Goal: Information Seeking & Learning: Learn about a topic

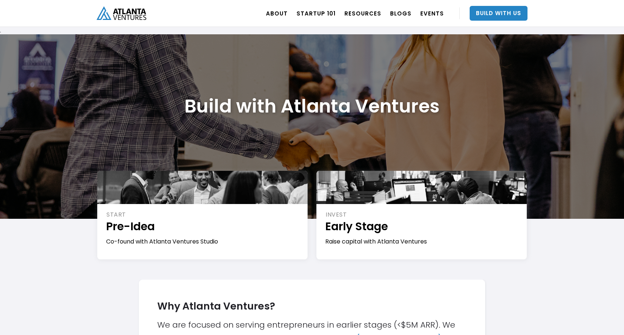
scroll to position [1347, 0]
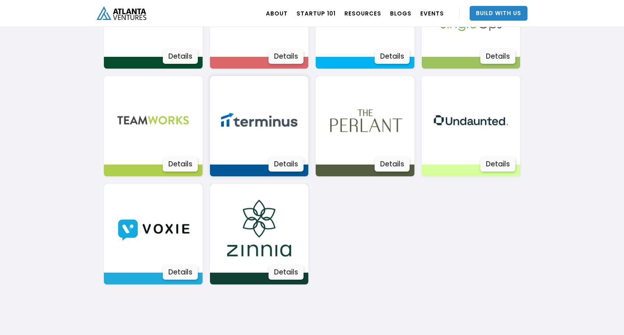
click at [281, 161] on div "Details" at bounding box center [286, 164] width 35 height 15
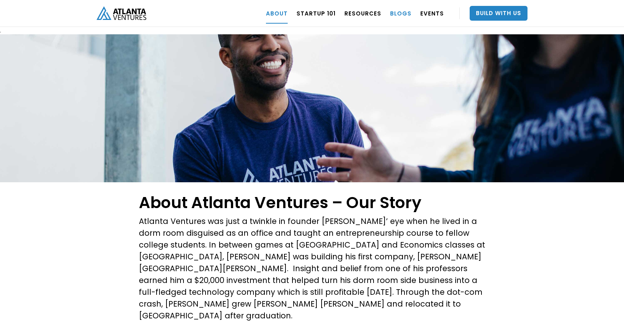
click at [402, 13] on link "BLOGS" at bounding box center [400, 13] width 21 height 21
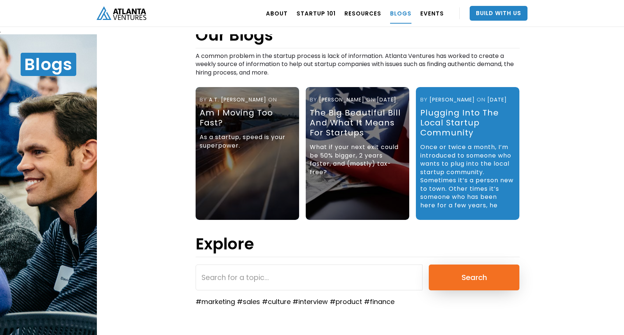
scroll to position [22, 0]
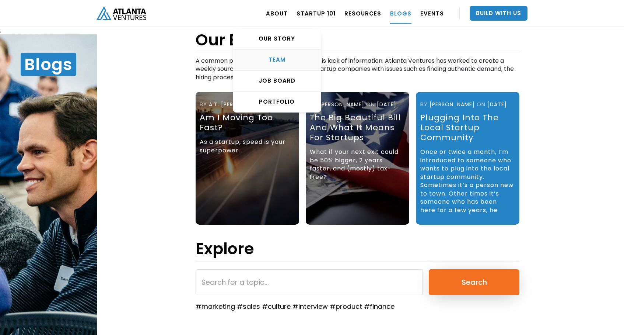
click at [288, 60] on div "TEAM" at bounding box center [277, 59] width 88 height 7
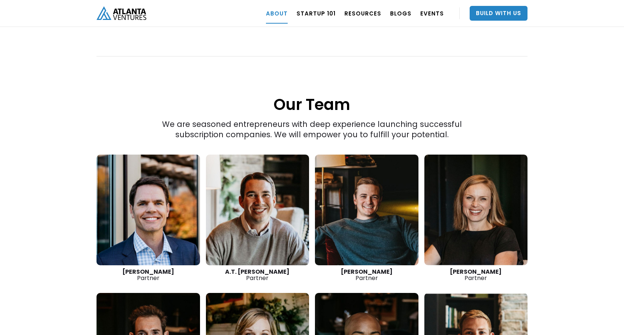
scroll to position [975, 0]
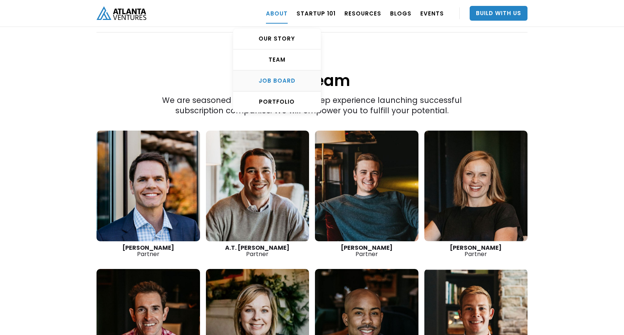
click at [286, 80] on div "Job Board" at bounding box center [277, 80] width 88 height 7
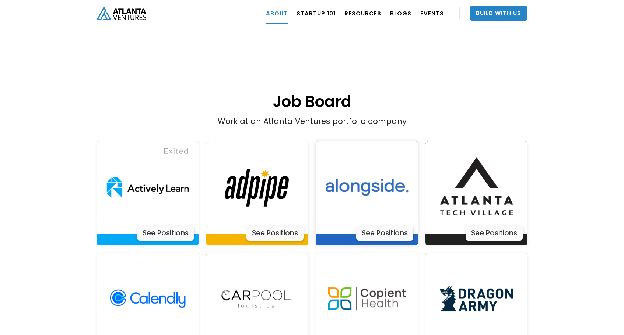
scroll to position [1442, 0]
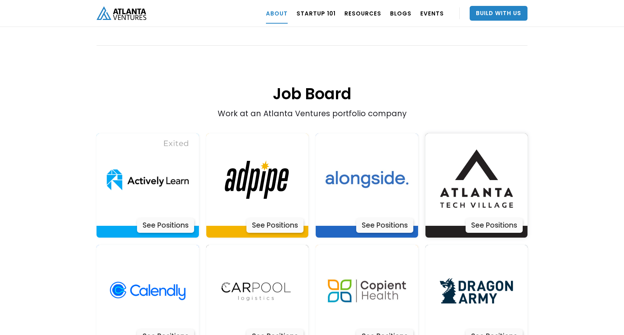
click at [488, 218] on div "See Positions" at bounding box center [494, 225] width 57 height 15
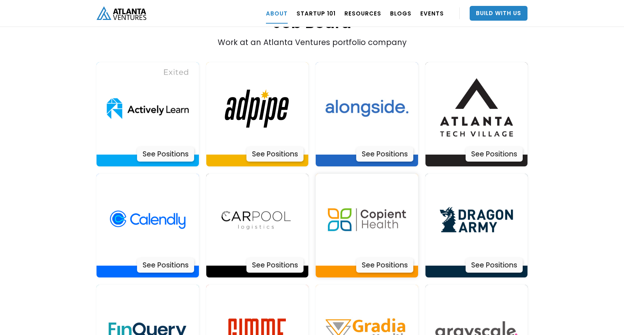
scroll to position [1502, 0]
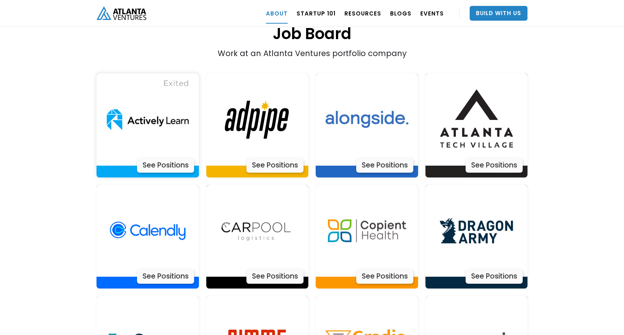
click at [156, 158] on div "See Positions" at bounding box center [165, 165] width 57 height 15
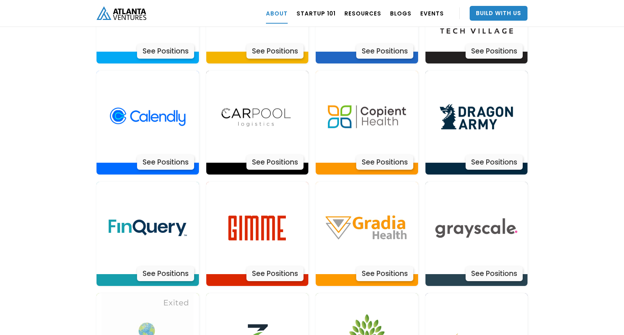
scroll to position [1617, 0]
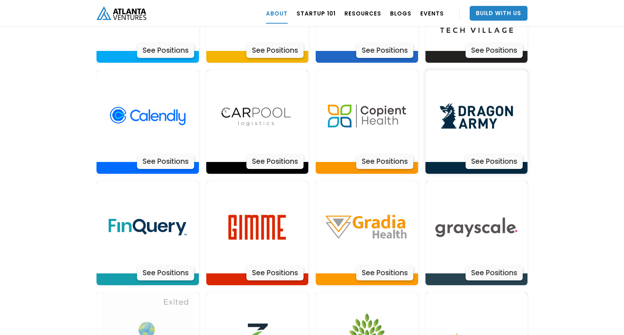
click at [487, 154] on div "See Positions" at bounding box center [494, 161] width 57 height 15
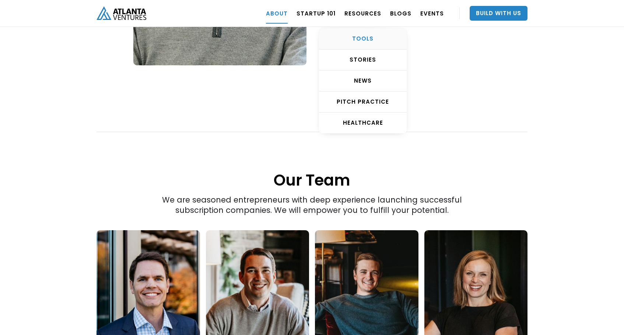
scroll to position [827, 0]
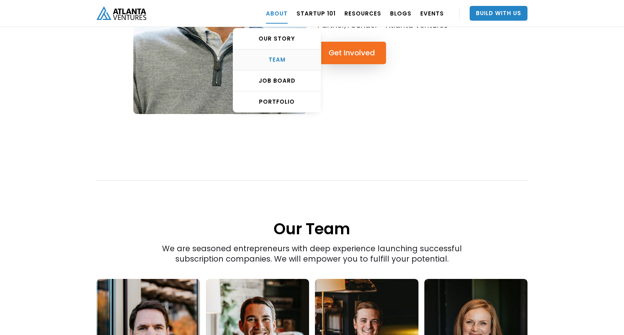
click at [288, 60] on div "TEAM" at bounding box center [277, 59] width 88 height 7
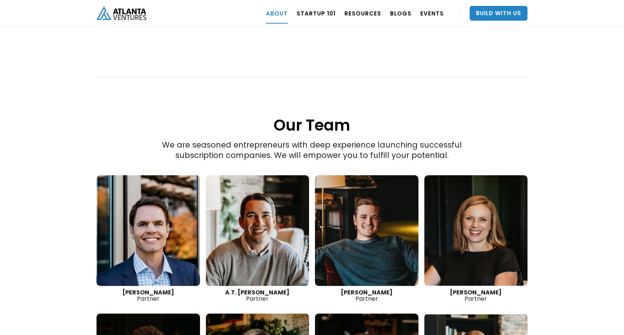
scroll to position [932, 0]
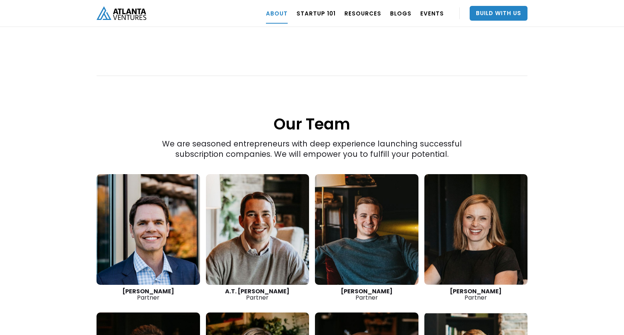
click at [170, 230] on link at bounding box center [149, 229] width 104 height 111
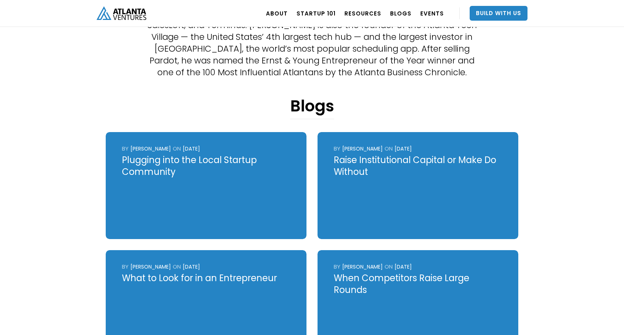
scroll to position [250, 0]
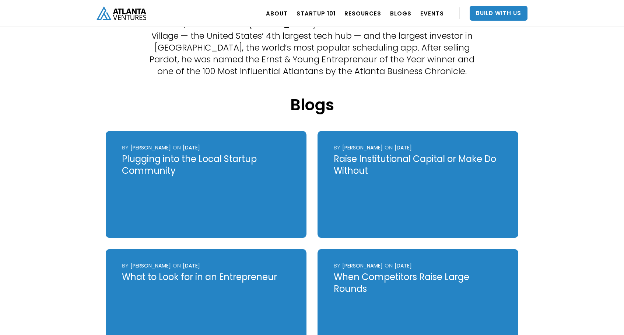
click at [172, 162] on div "Plugging into the Local Startup Community" at bounding box center [206, 165] width 168 height 24
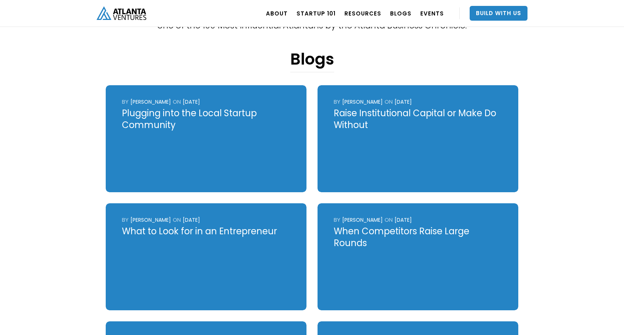
scroll to position [297, 0]
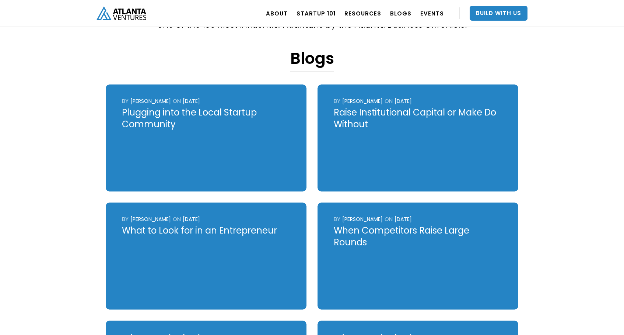
click at [211, 229] on div "What to Look for in an Entrepreneur" at bounding box center [206, 230] width 168 height 12
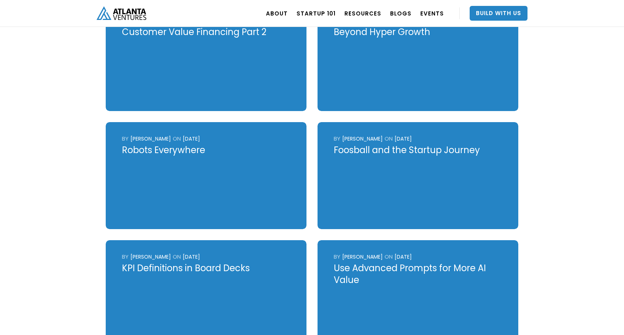
scroll to position [619, 0]
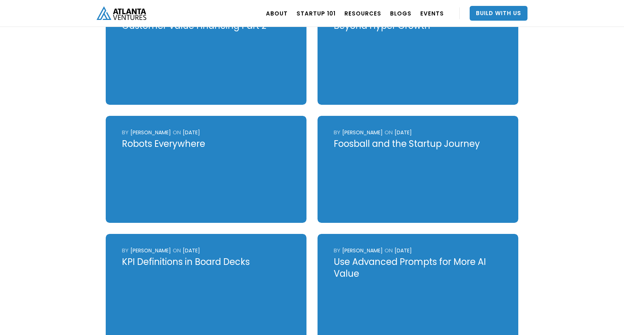
click at [176, 147] on div "Robots Everywhere" at bounding box center [206, 144] width 168 height 12
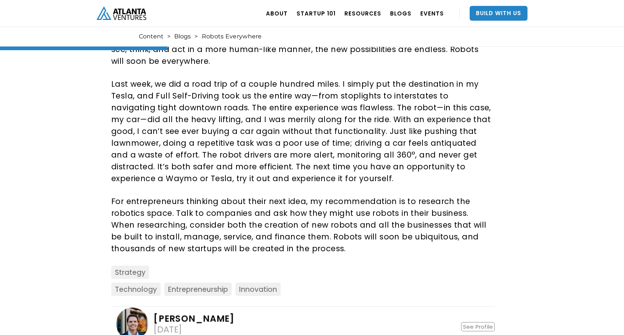
scroll to position [262, 0]
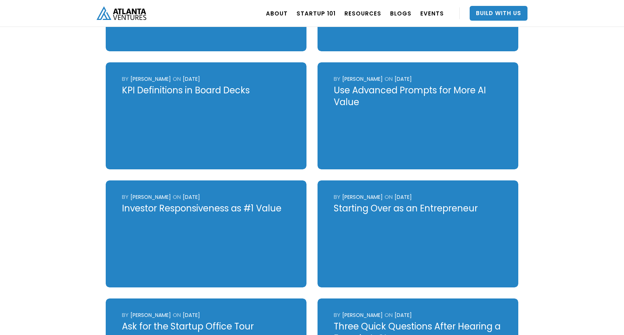
scroll to position [793, 0]
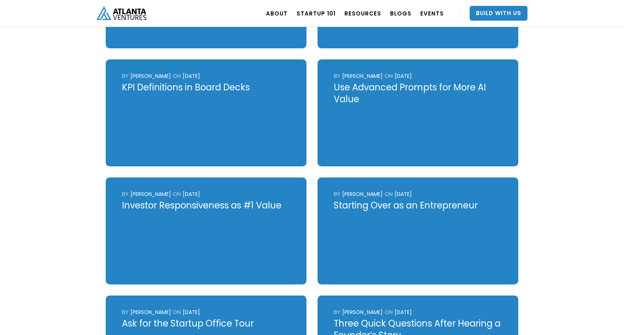
click at [360, 207] on div "Starting Over as an Entrepreneur" at bounding box center [418, 205] width 168 height 12
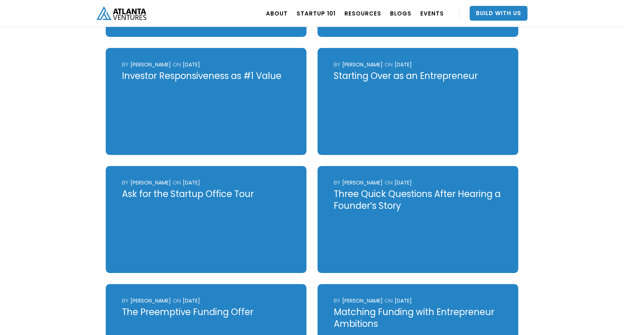
scroll to position [925, 0]
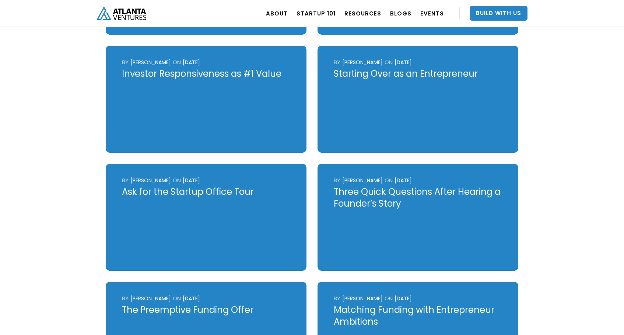
click at [389, 192] on div "Three Quick Questions After Hearing a Founder’s Story" at bounding box center [418, 198] width 168 height 24
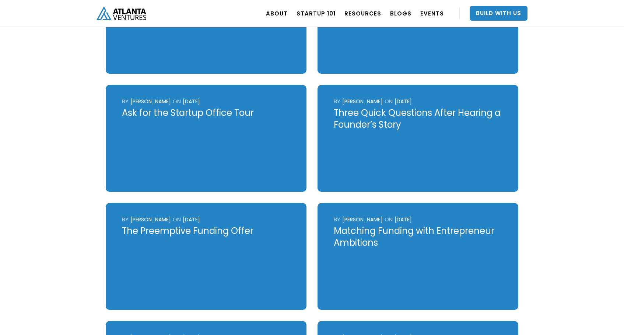
scroll to position [1005, 0]
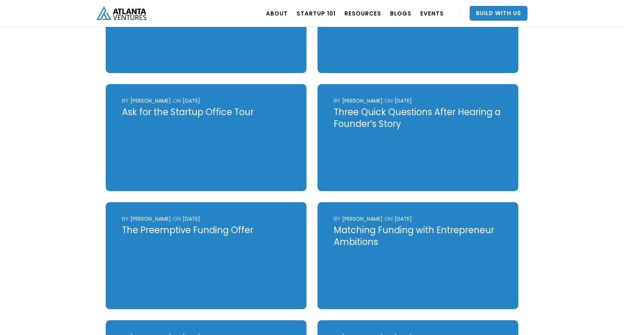
click at [191, 114] on div "Ask for the Startup Office Tour" at bounding box center [206, 112] width 168 height 12
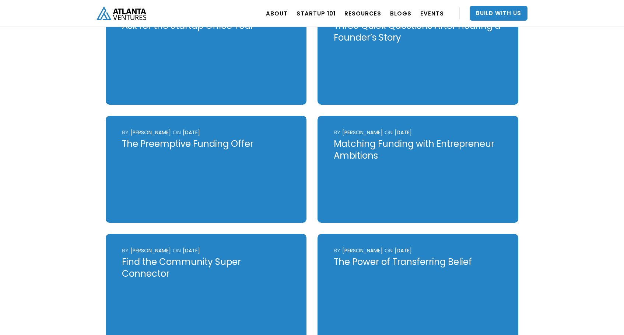
scroll to position [1092, 0]
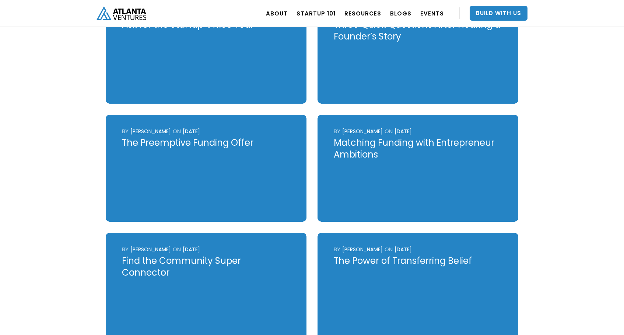
click at [365, 147] on div "Matching Funding with Entrepreneur Ambitions" at bounding box center [418, 149] width 168 height 24
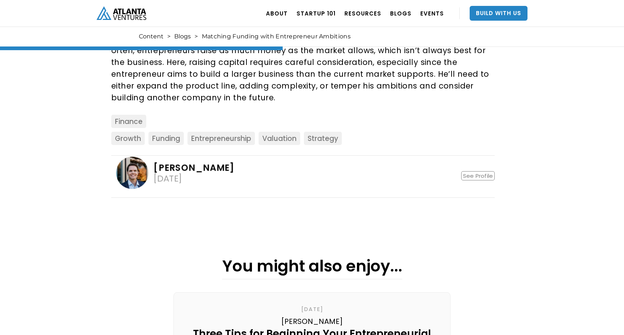
scroll to position [481, 0]
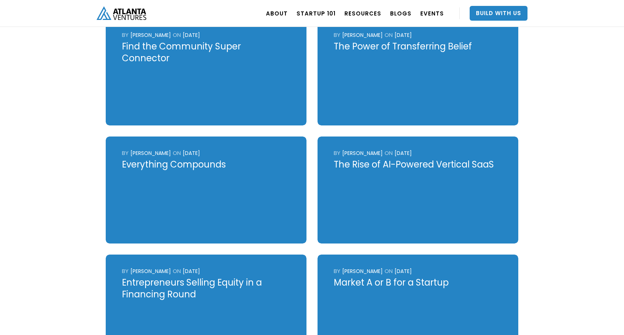
scroll to position [1309, 0]
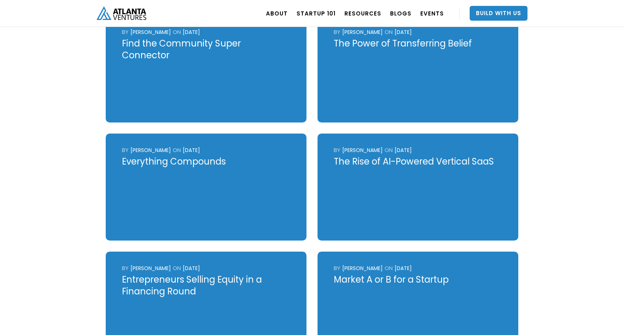
click at [385, 160] on div "The Rise of AI-Powered Vertical SaaS" at bounding box center [418, 162] width 168 height 12
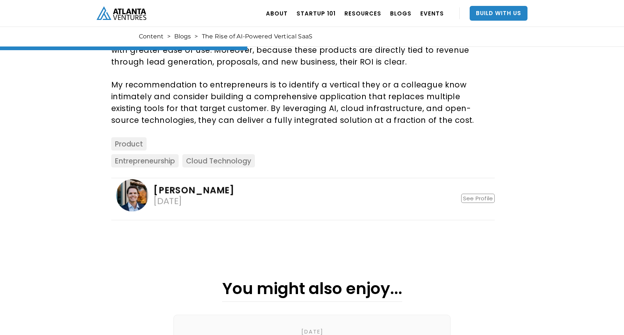
scroll to position [387, 0]
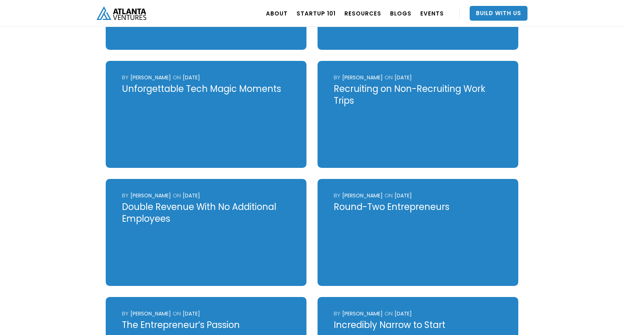
scroll to position [1741, 0]
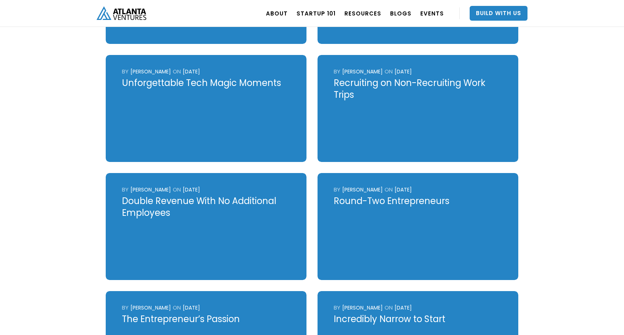
click at [215, 319] on div "The Entrepreneur’s Passion" at bounding box center [206, 319] width 168 height 12
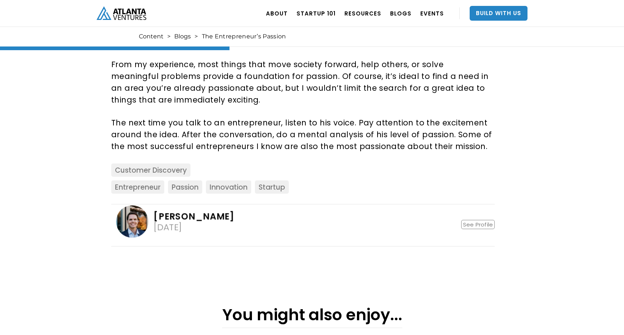
scroll to position [373, 0]
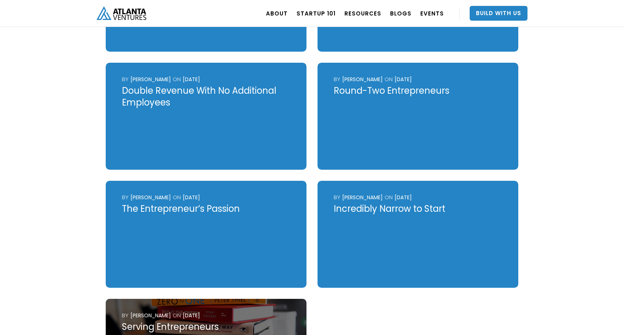
scroll to position [1853, 0]
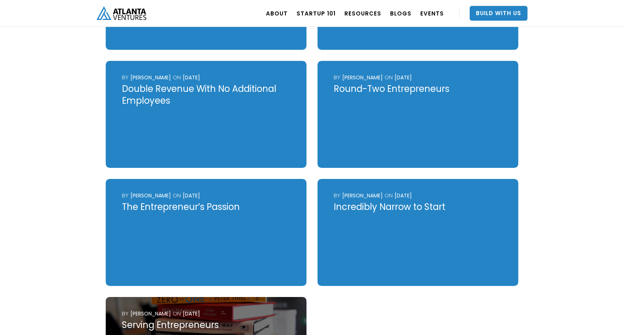
click at [374, 207] on div "Incredibly Narrow to Start" at bounding box center [418, 207] width 168 height 12
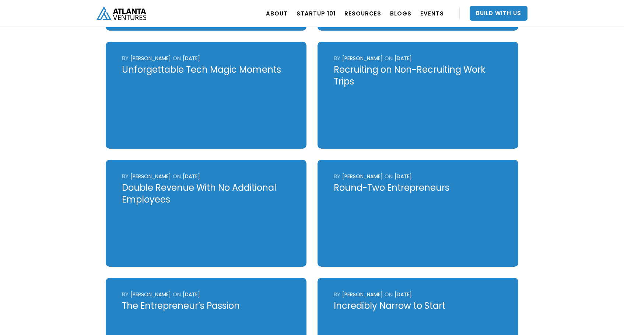
scroll to position [1754, 0]
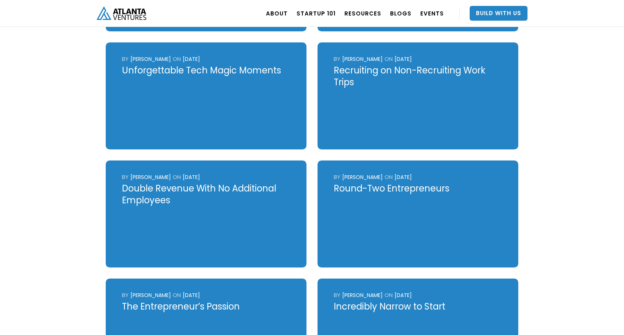
click at [365, 187] on div "Round-Two Entrepreneurs" at bounding box center [418, 188] width 168 height 12
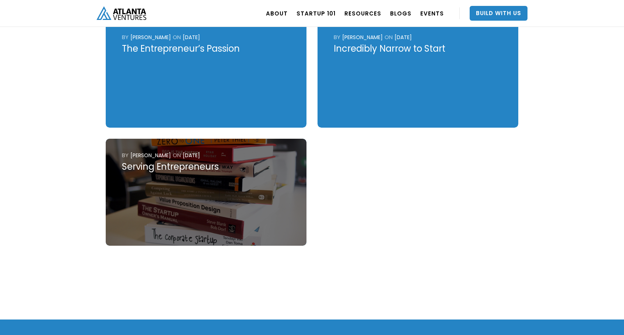
scroll to position [2012, 0]
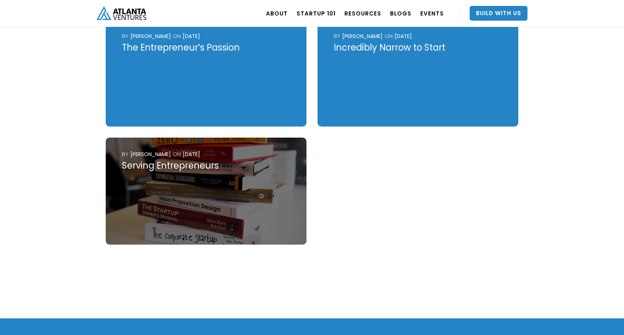
click at [192, 164] on div "Serving Entrepreneurs" at bounding box center [206, 166] width 168 height 12
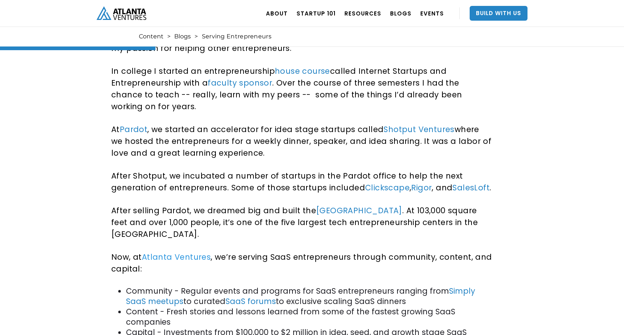
scroll to position [335, 0]
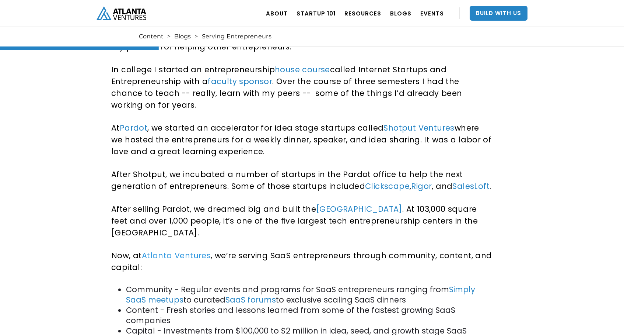
click at [196, 253] on link "Atlanta Ventures" at bounding box center [176, 255] width 69 height 11
